Goal: Navigation & Orientation: Find specific page/section

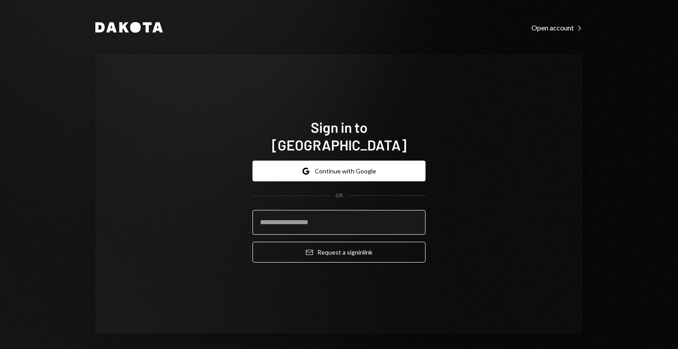
click at [343, 215] on input "email" at bounding box center [339, 222] width 173 height 25
type input "**********"
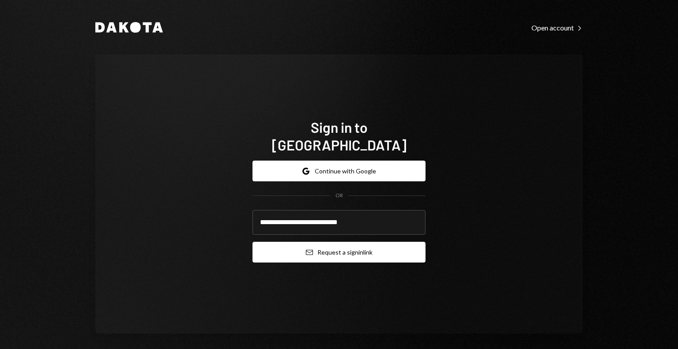
click at [346, 243] on button "Email Request a sign in link" at bounding box center [339, 252] width 173 height 21
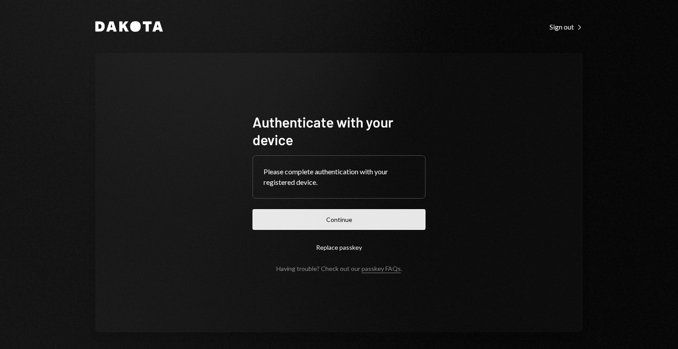
click at [300, 213] on button "Continue" at bounding box center [339, 219] width 173 height 21
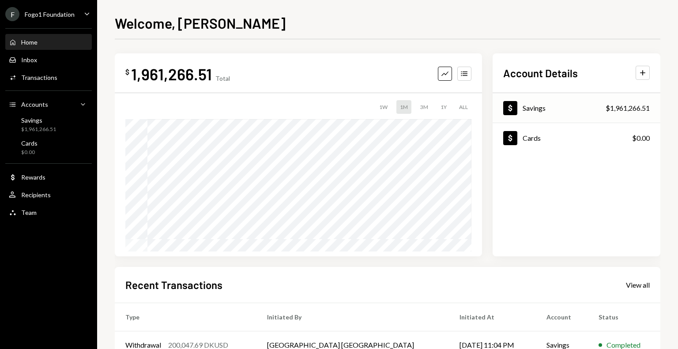
click at [637, 110] on div "$1,961,266.51" at bounding box center [628, 108] width 44 height 11
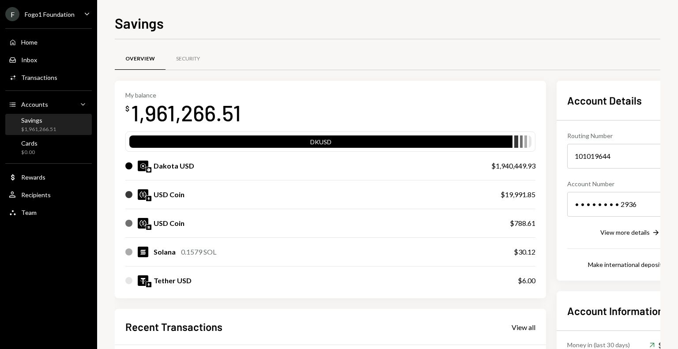
click at [56, 13] on div "Fogo1 Foundation" at bounding box center [50, 15] width 50 height 8
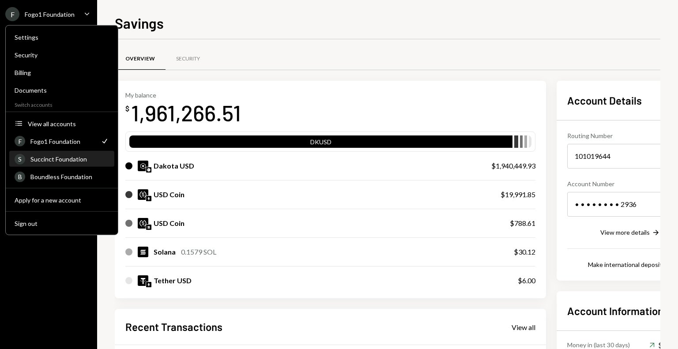
click at [51, 160] on div "Succinct Foundation" at bounding box center [69, 159] width 79 height 8
